Goal: Download file/media

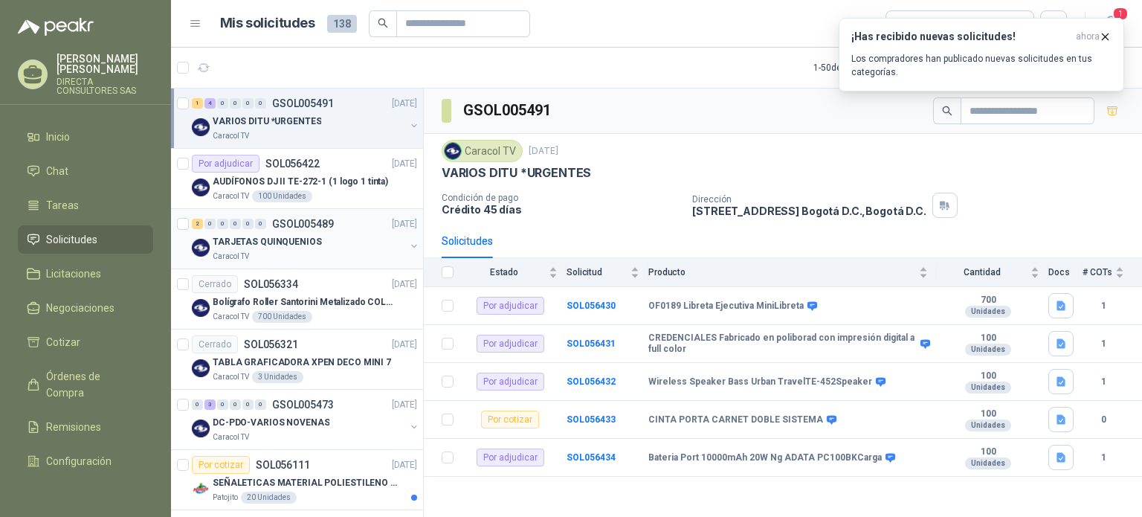
click at [286, 245] on p "TARJETAS QUINQUENIOS" at bounding box center [267, 242] width 109 height 14
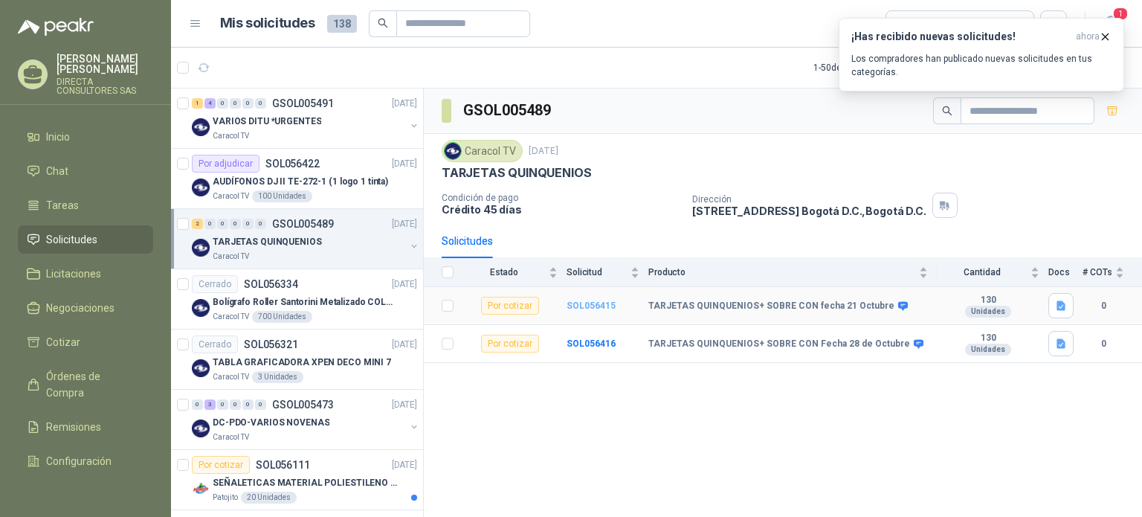
click at [594, 301] on b "SOL056415" at bounding box center [590, 305] width 49 height 10
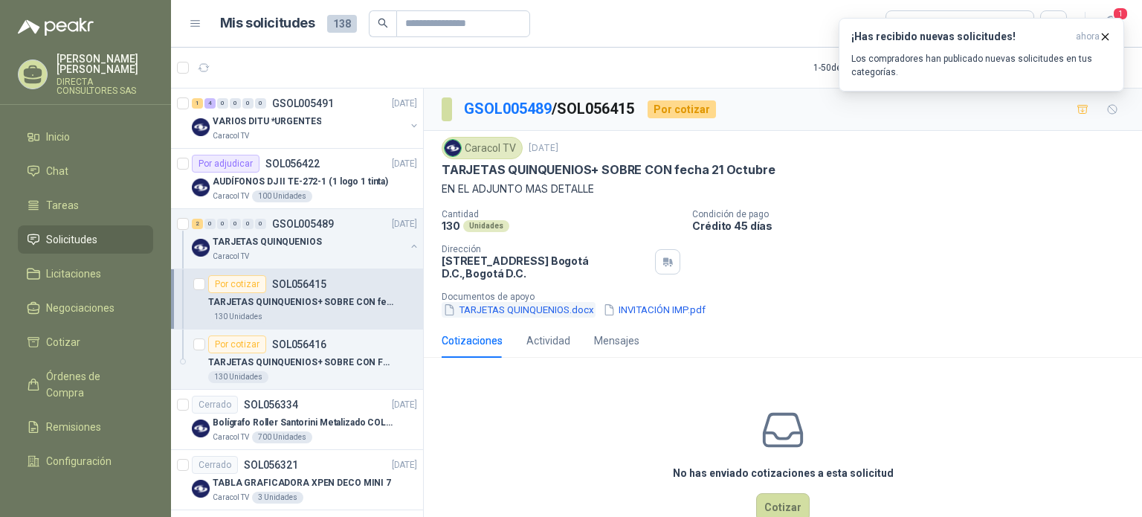
click at [496, 309] on button "TARJETAS QUINQUENIOS.docx" at bounding box center [519, 310] width 154 height 16
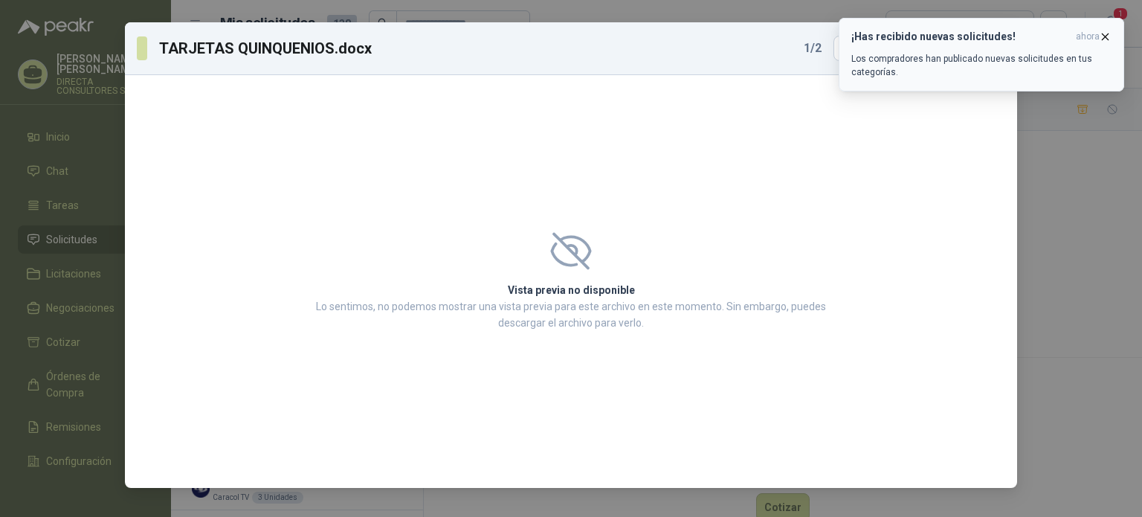
drag, startPoint x: 1107, startPoint y: 34, endPoint x: 1049, endPoint y: 54, distance: 61.1
click at [1107, 35] on icon "button" at bounding box center [1105, 36] width 6 height 6
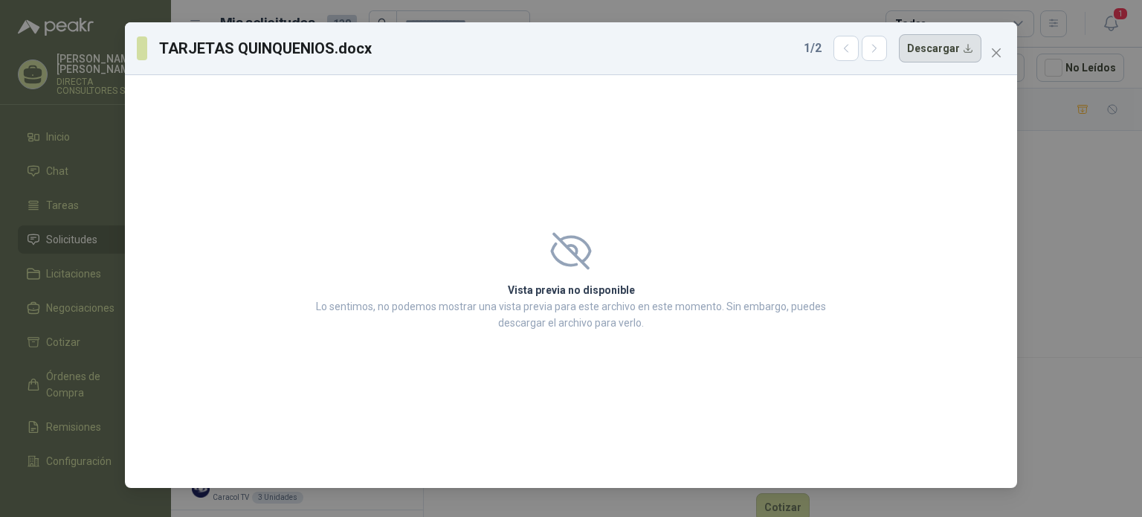
click at [936, 49] on button "Descargar" at bounding box center [940, 48] width 83 height 28
click at [998, 47] on icon "close" at bounding box center [996, 53] width 12 height 12
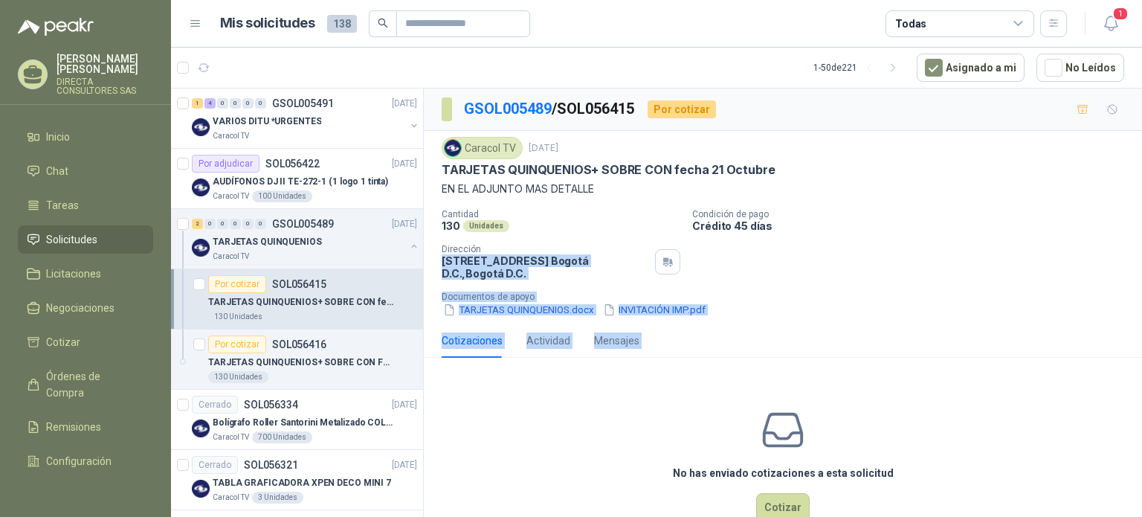
scroll to position [36, 0]
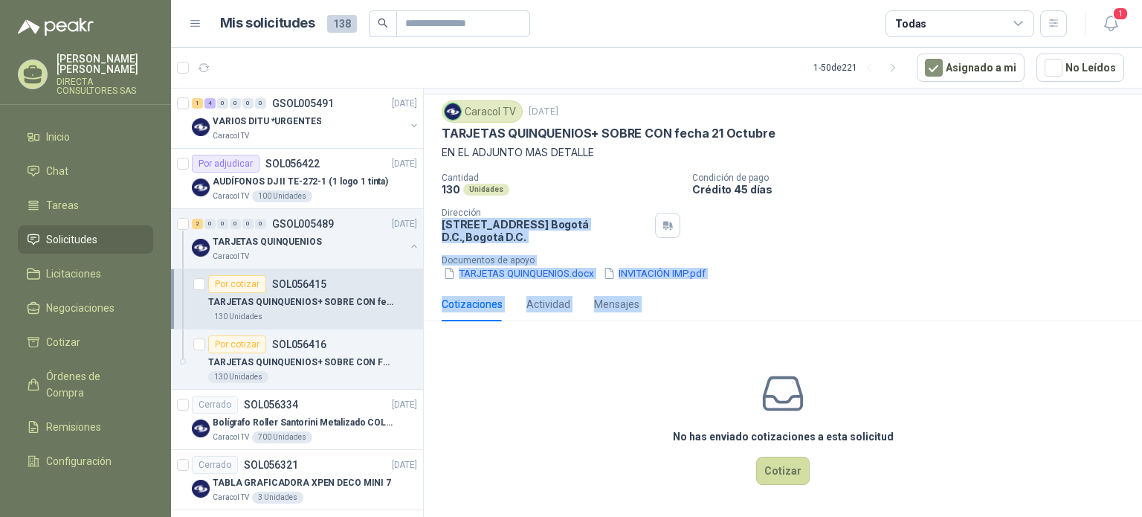
drag, startPoint x: 542, startPoint y: 552, endPoint x: 526, endPoint y: 552, distance: 16.4
click at [526, 516] on html "[PERSON_NAME] DIRECTA CONSULTORES SAS Inicio Chat Tareas Solicitudes Licitacion…" at bounding box center [571, 258] width 1142 height 517
click at [67, 231] on span "Solicitudes" at bounding box center [71, 239] width 51 height 16
